Goal: Use online tool/utility: Utilize a website feature to perform a specific function

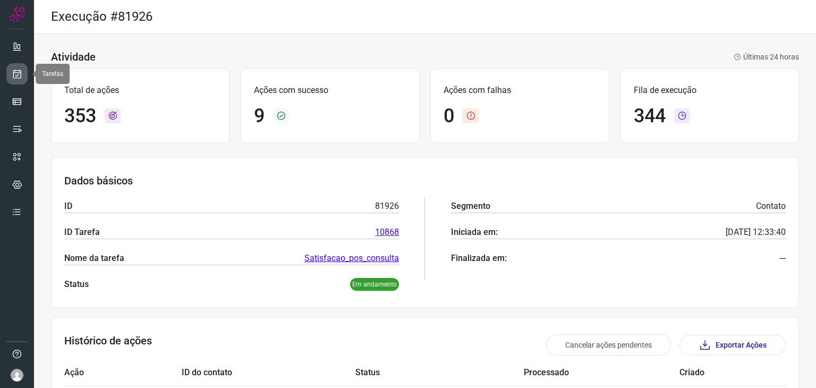
click at [14, 72] on icon at bounding box center [17, 74] width 11 height 11
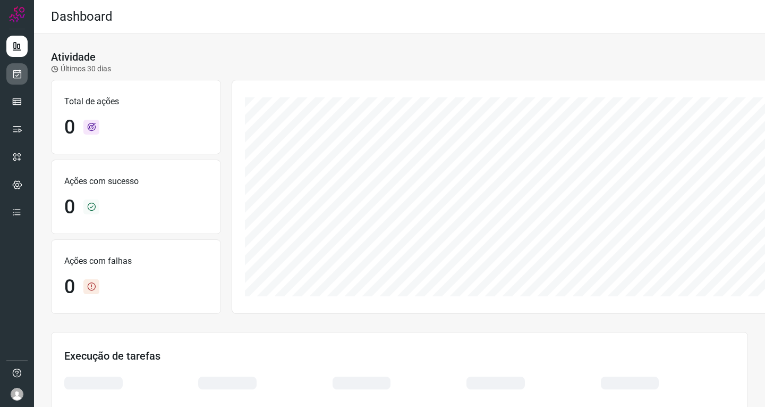
click at [10, 68] on link at bounding box center [16, 73] width 21 height 21
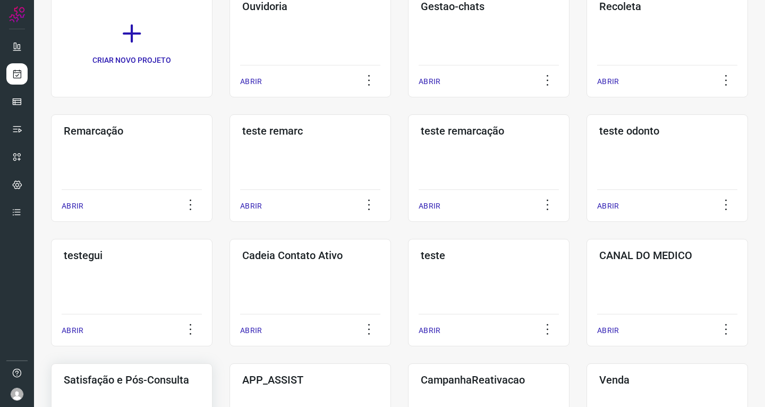
scroll to position [213, 0]
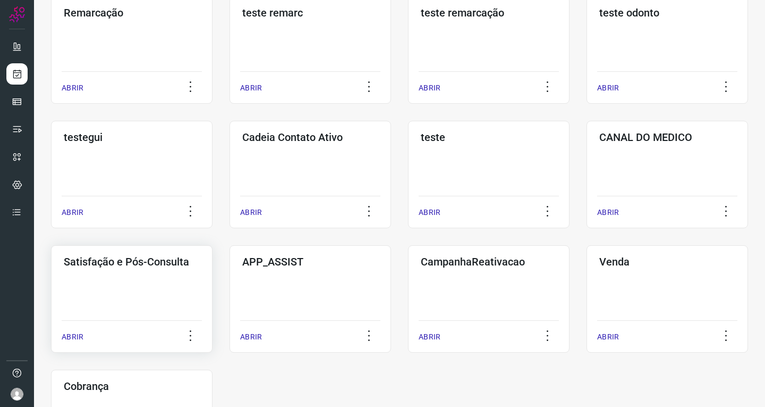
click at [146, 320] on div "ABRIR" at bounding box center [132, 333] width 140 height 27
click at [230, 287] on div "Satisfação e Pós-Consulta ABRIR" at bounding box center [311, 298] width 162 height 107
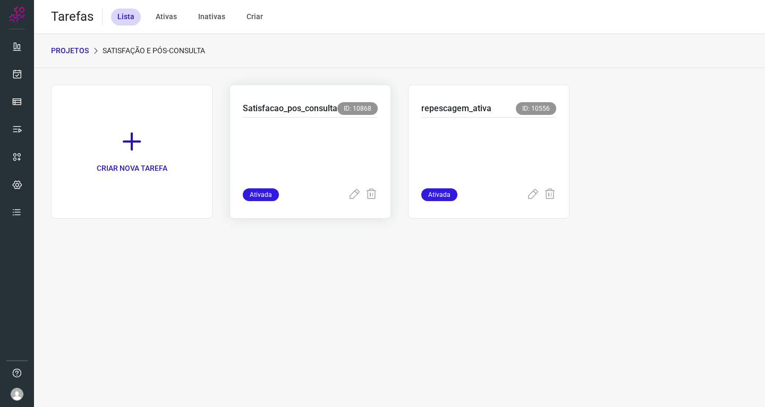
click at [325, 149] on p at bounding box center [310, 150] width 135 height 53
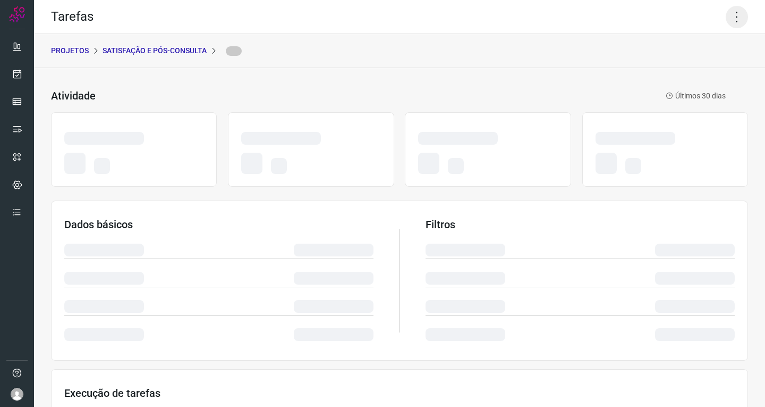
click at [732, 26] on icon at bounding box center [737, 17] width 22 height 22
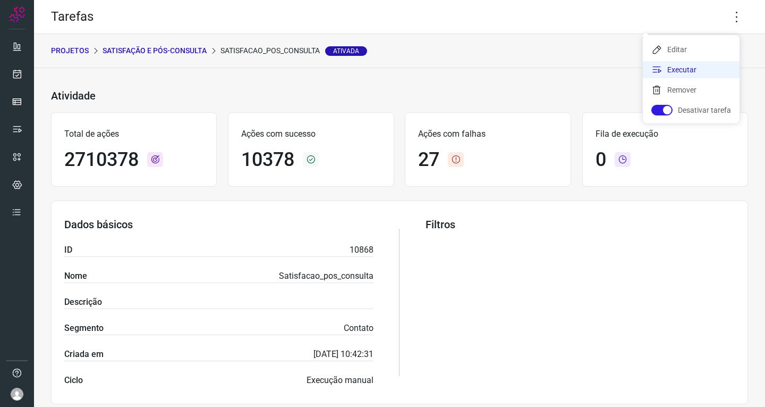
click at [695, 64] on li "Executar" at bounding box center [691, 69] width 97 height 17
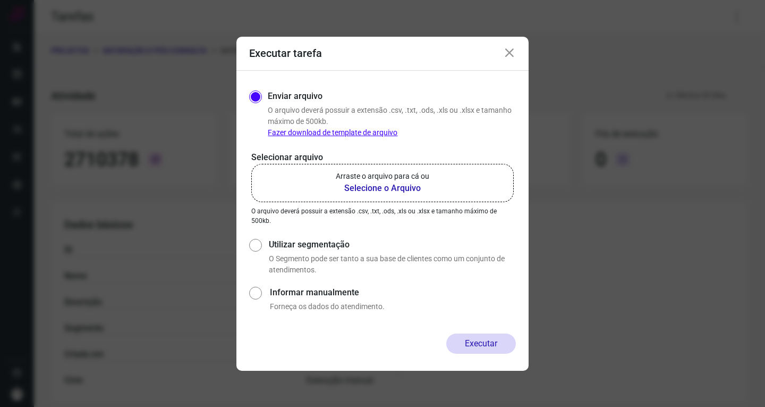
click at [418, 188] on b "Selecione o Arquivo" at bounding box center [383, 188] width 94 height 13
click at [0, 0] on input "Arraste o arquivo para cá ou Selecione o Arquivo" at bounding box center [0, 0] width 0 height 0
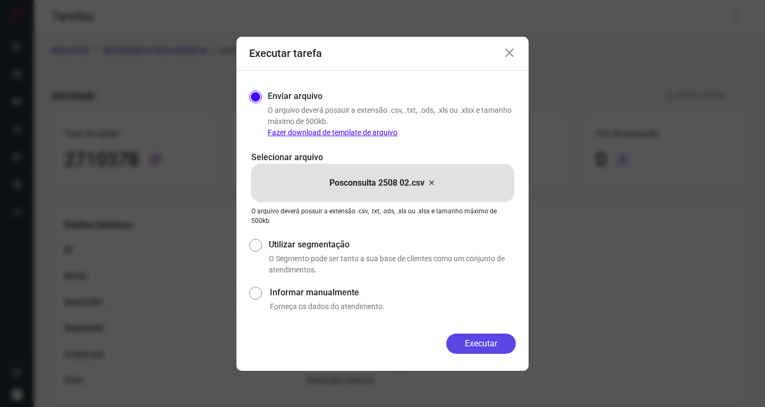
click at [496, 336] on button "Executar" at bounding box center [481, 343] width 70 height 20
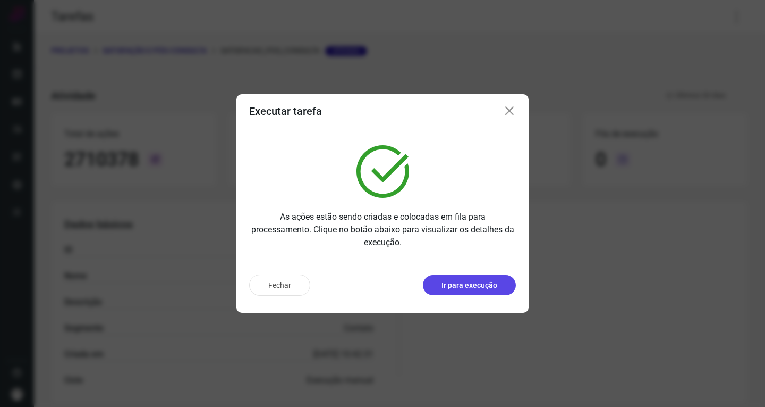
click at [483, 280] on p "Ir para execução" at bounding box center [470, 285] width 56 height 11
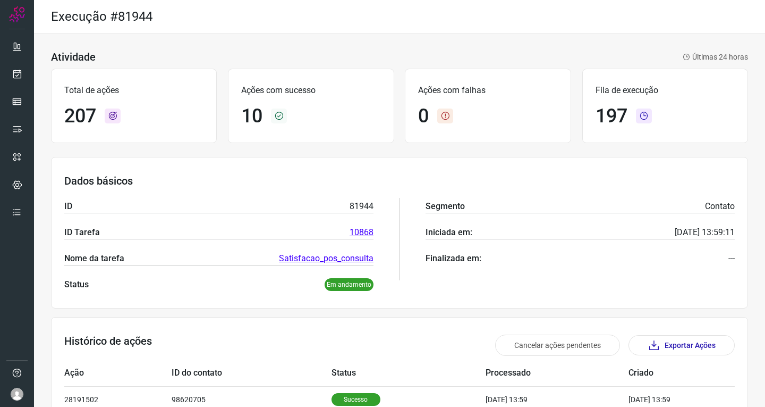
click at [228, 138] on div "Ações com sucesso 10" at bounding box center [311, 106] width 166 height 74
click at [392, 164] on div "Dados básicos ID 81944 ID Tarefa 10868 Nome da tarefa Satisfacao_pos_consulta S…" at bounding box center [399, 232] width 697 height 151
